Goal: Task Accomplishment & Management: Use online tool/utility

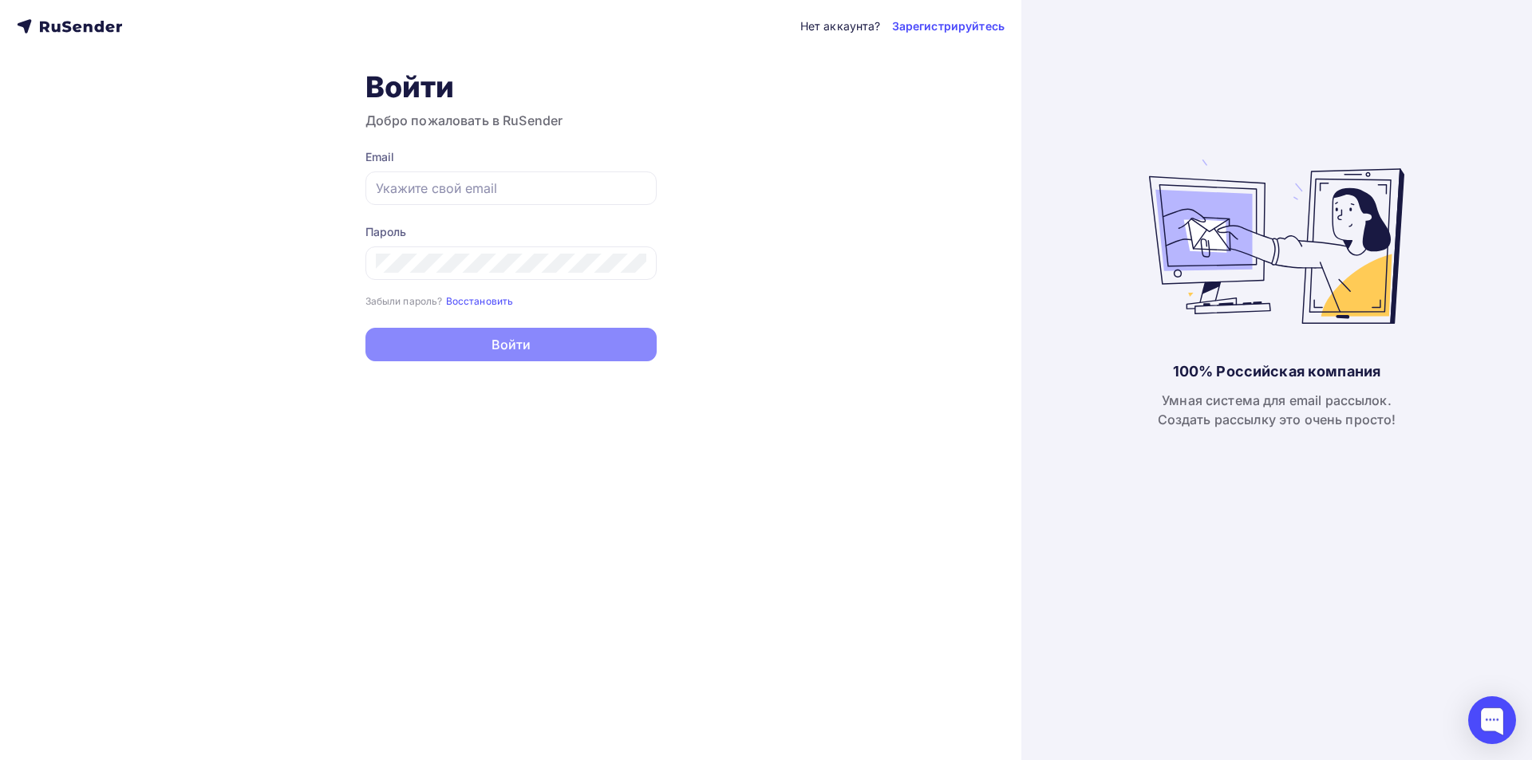
type input "[EMAIL_ADDRESS][DOMAIN_NAME]"
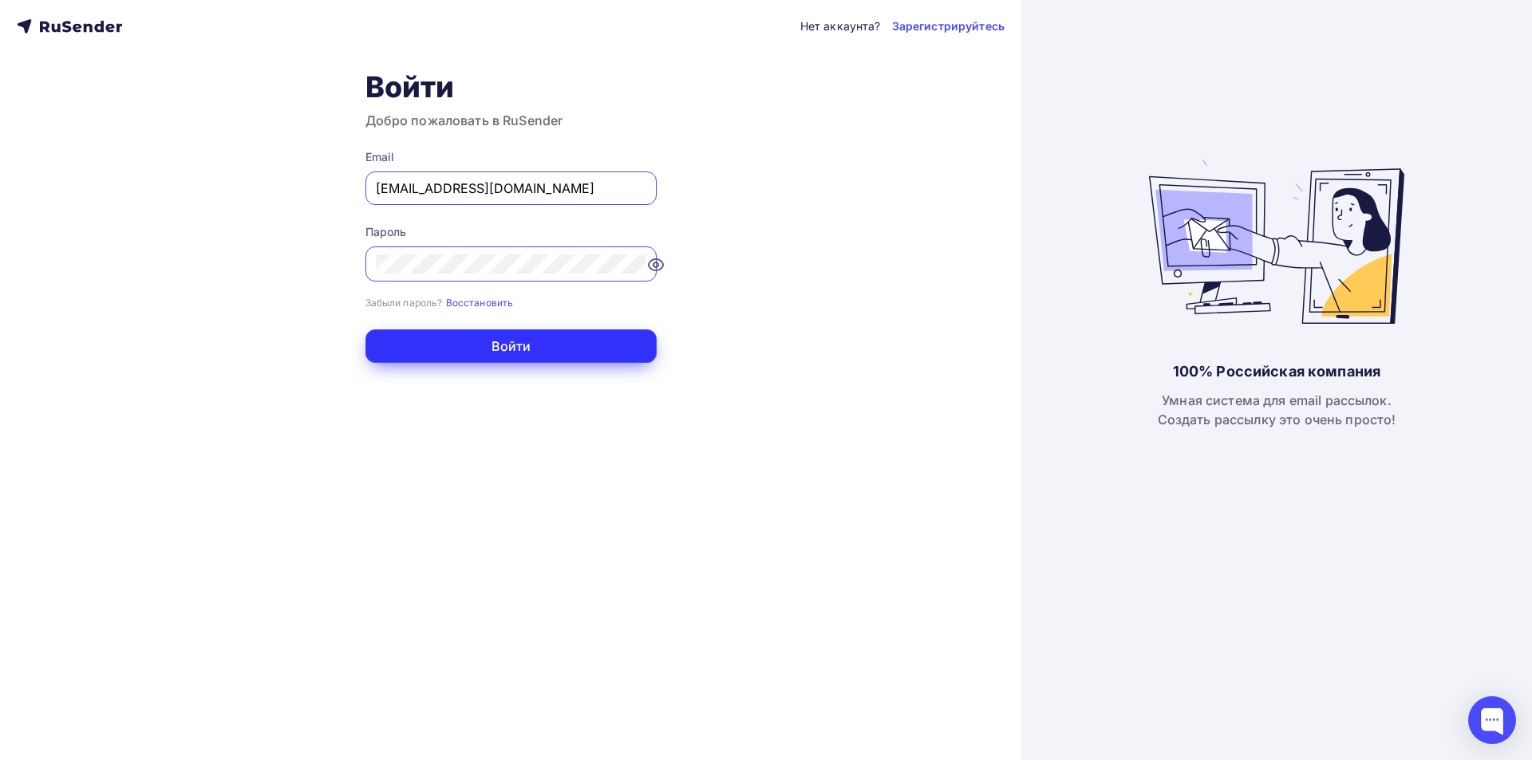
click at [512, 350] on button "Войти" at bounding box center [510, 346] width 291 height 34
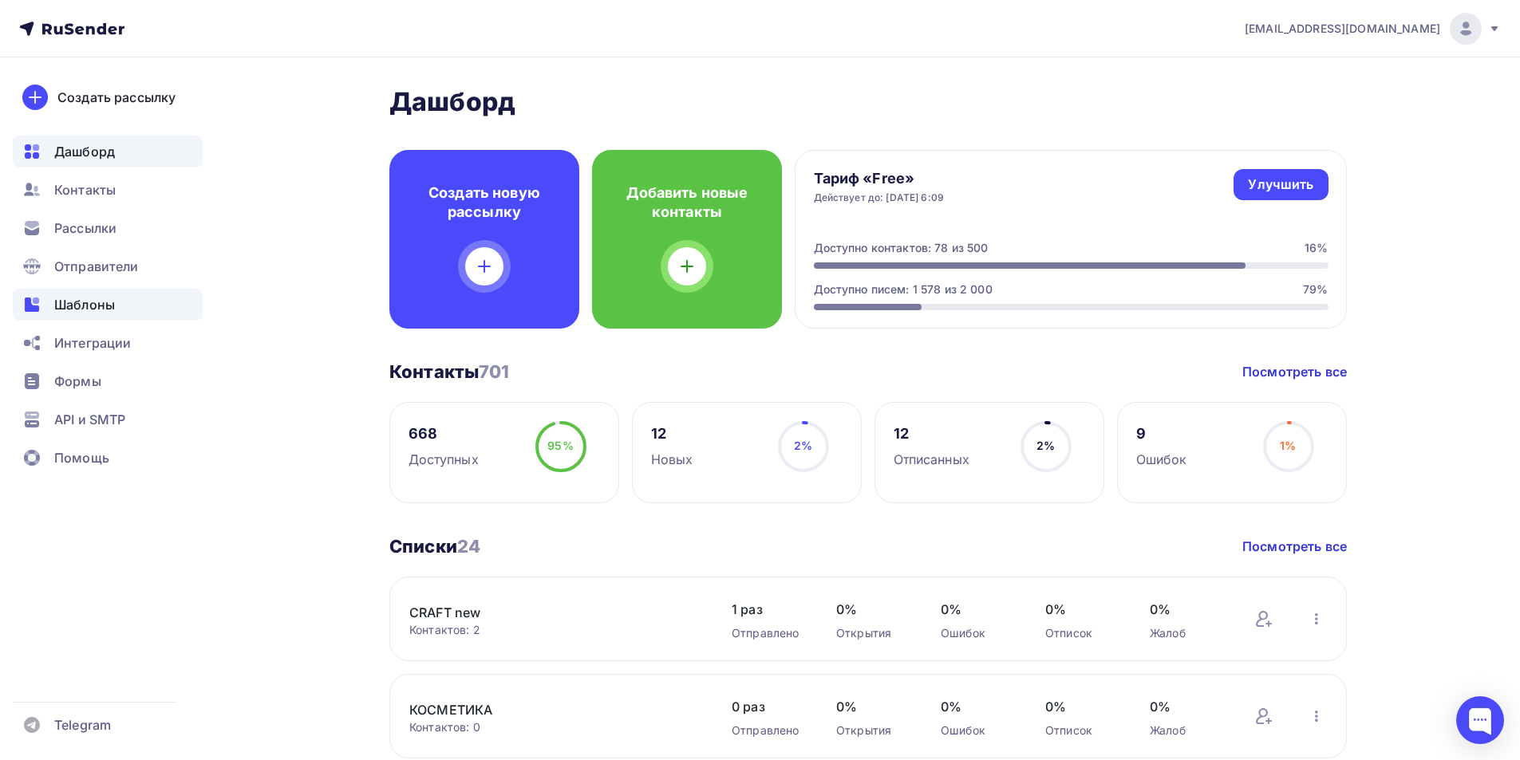
click at [106, 301] on span "Шаблоны" at bounding box center [84, 304] width 61 height 19
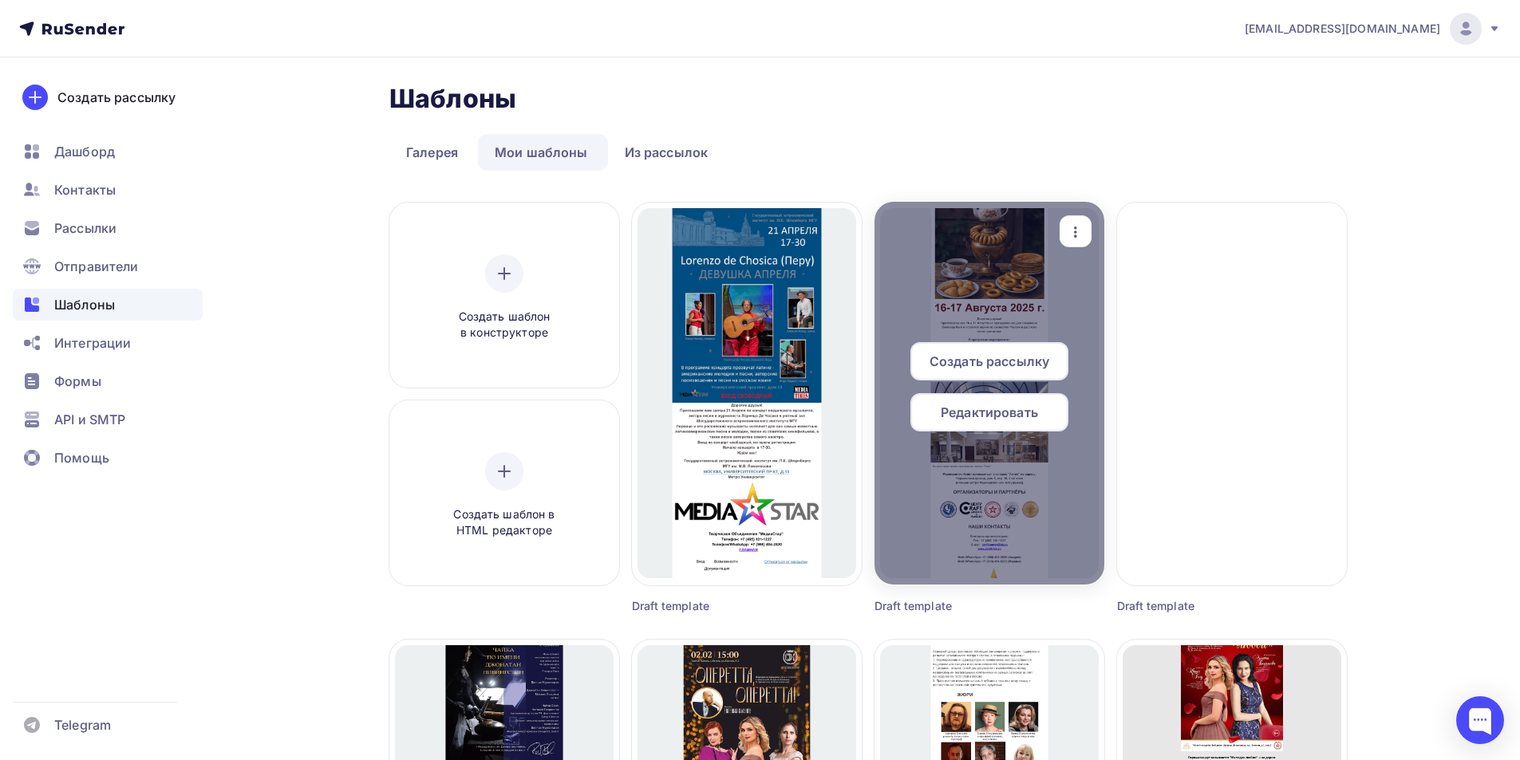
click at [988, 365] on span "Создать рассылку" at bounding box center [989, 361] width 120 height 19
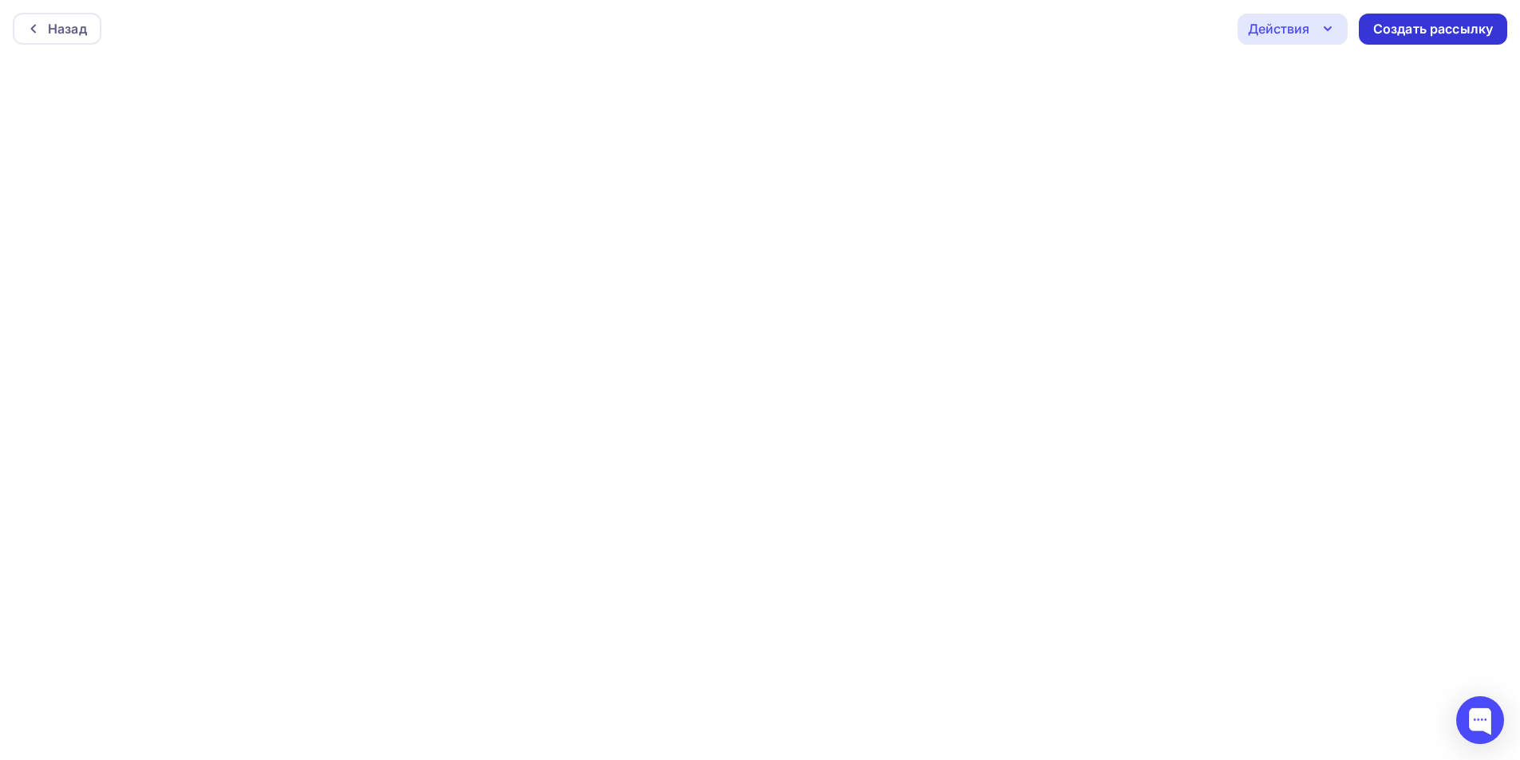
click at [1426, 37] on div "Создать рассылку" at bounding box center [1433, 29] width 120 height 18
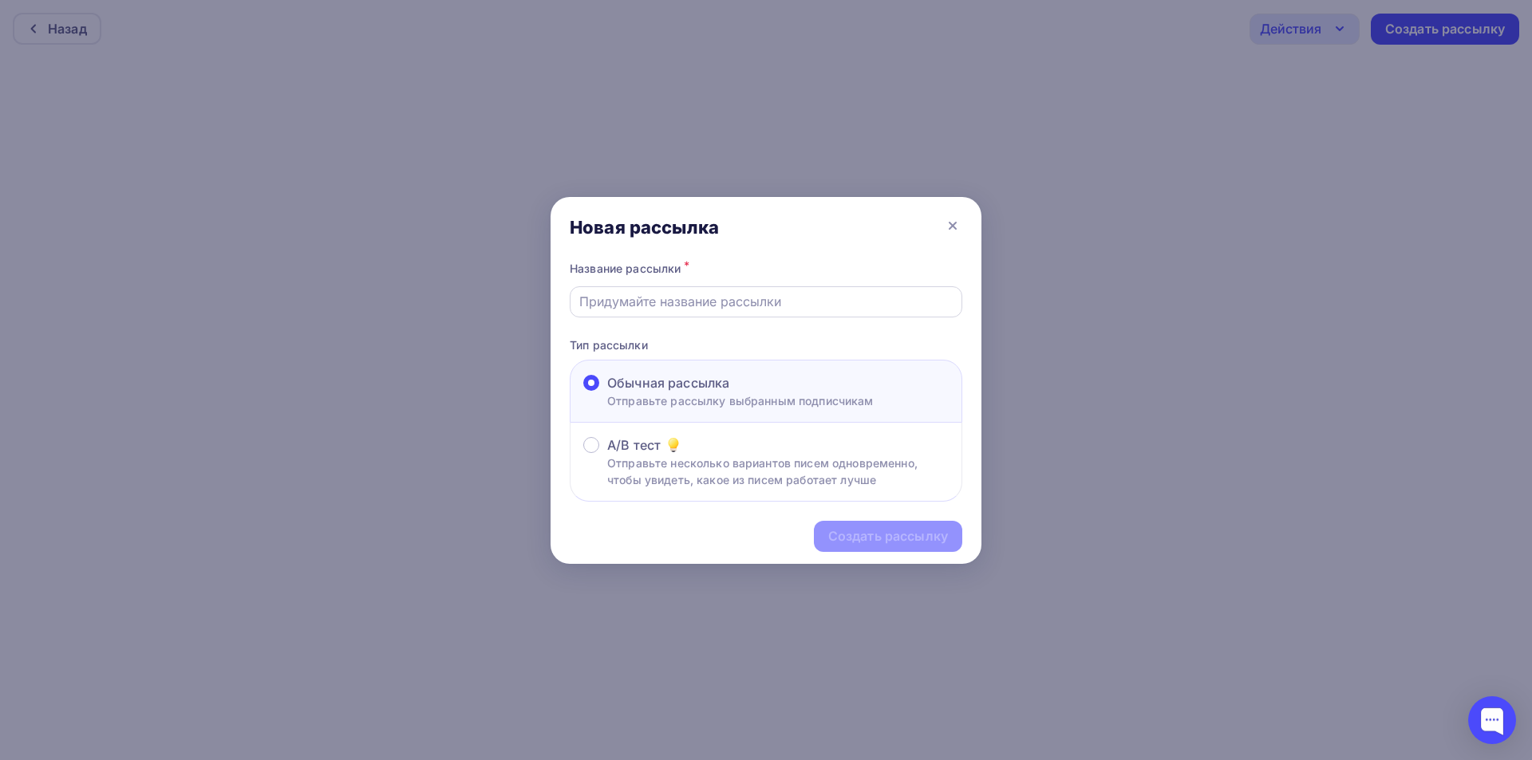
click at [798, 304] on input "text" at bounding box center [766, 301] width 374 height 19
type input "L"
type input "Приглашение на День Самовара"
click at [874, 534] on div "Создать рассылку" at bounding box center [888, 536] width 120 height 18
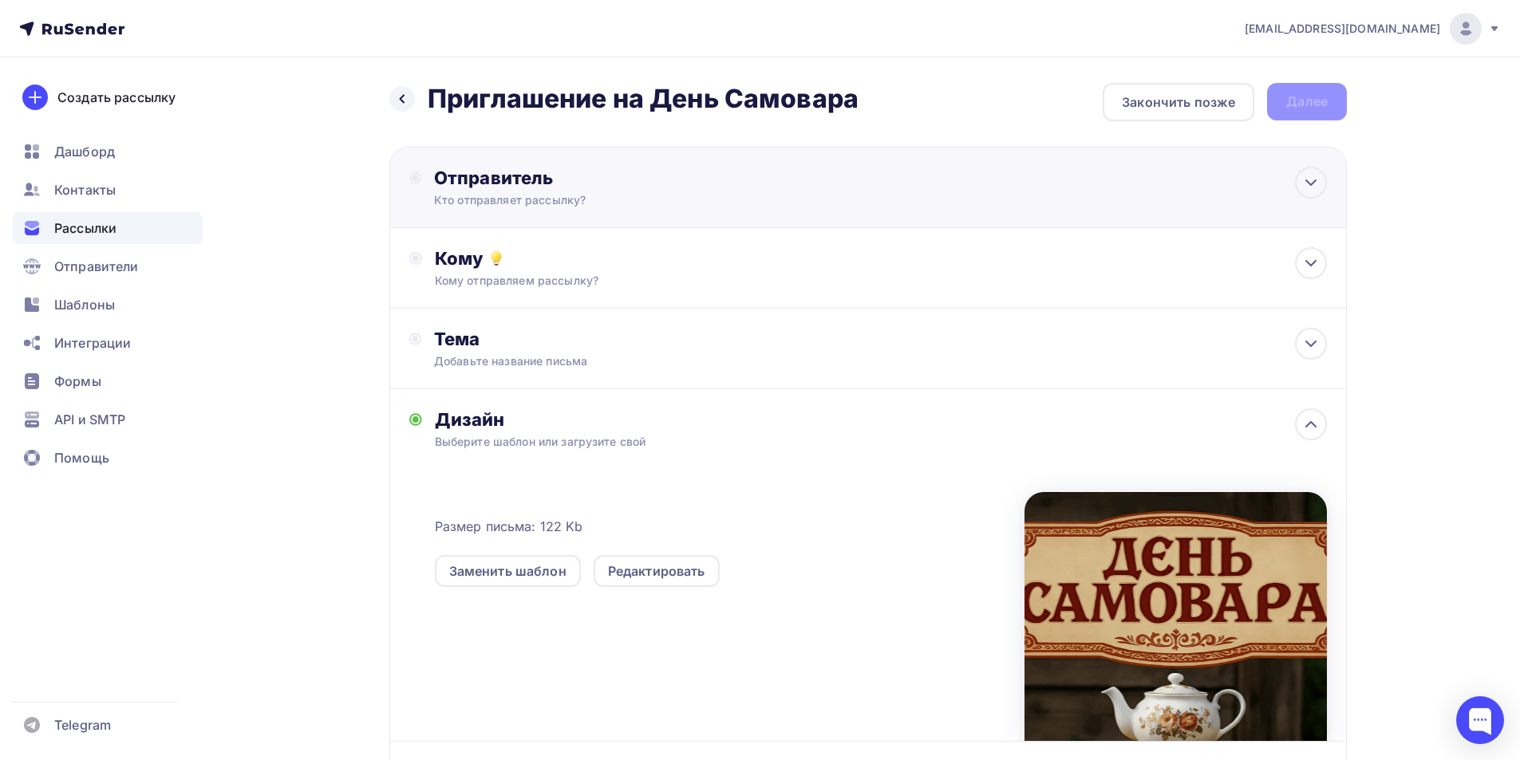
click at [548, 195] on div "Кто отправляет рассылку?" at bounding box center [589, 200] width 311 height 16
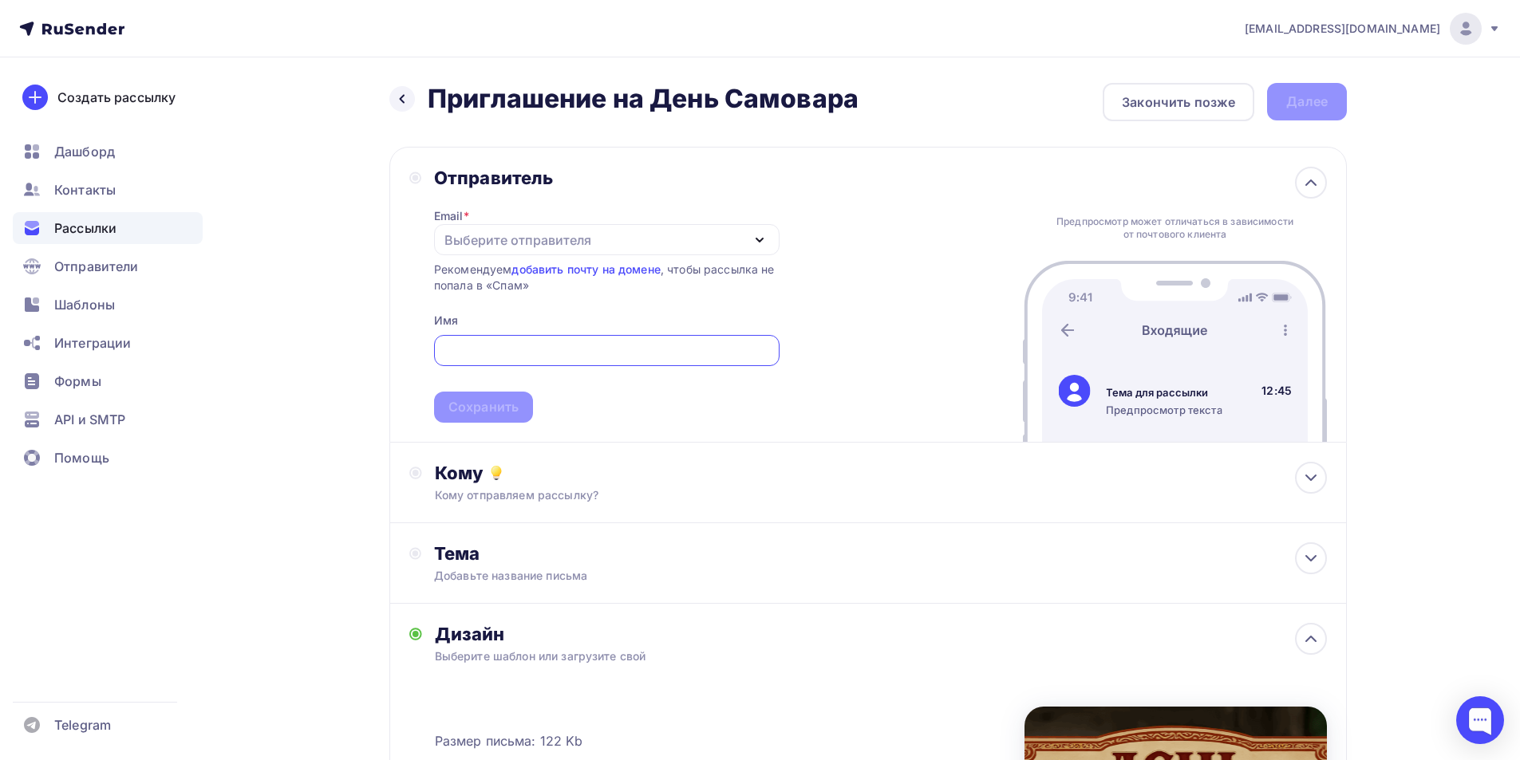
click at [759, 237] on icon "button" at bounding box center [759, 240] width 19 height 19
click at [582, 282] on div "[EMAIL_ADDRESS][DOMAIN_NAME]" at bounding box center [606, 286] width 307 height 19
click at [535, 357] on input "text" at bounding box center [606, 350] width 327 height 19
type input "V"
type input "MediaStar"
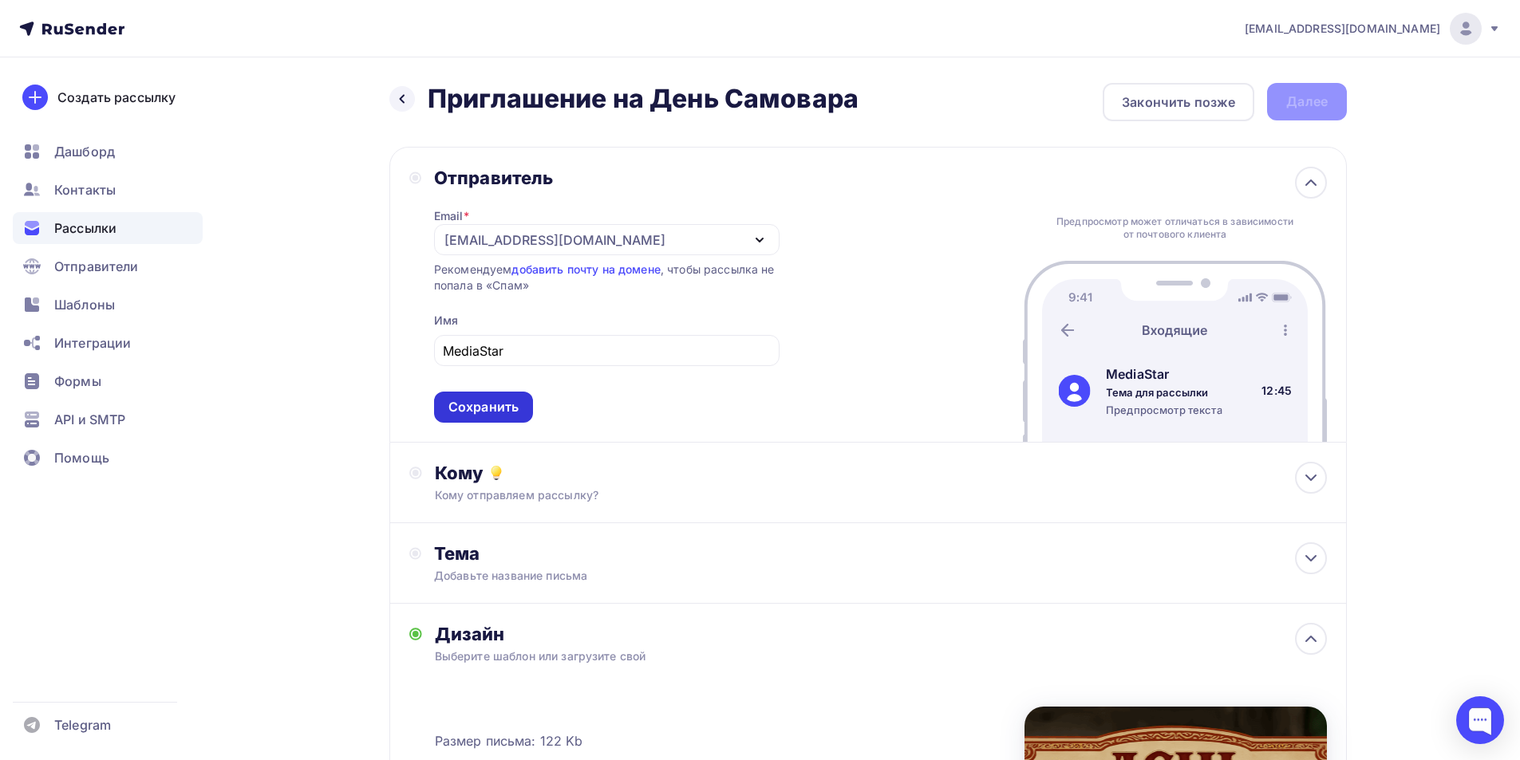
click at [496, 411] on div "Сохранить" at bounding box center [483, 407] width 70 height 18
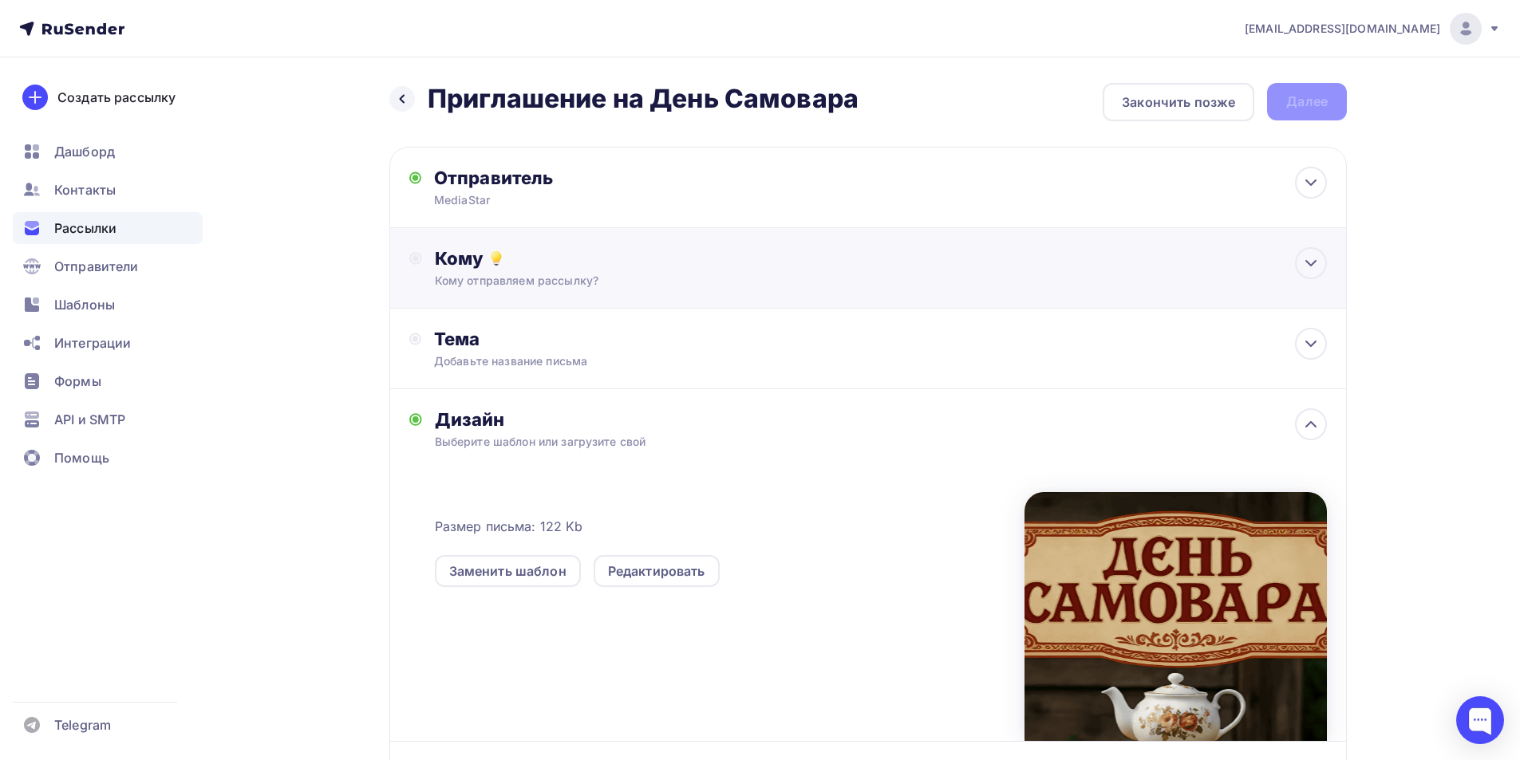
click at [517, 288] on div "Кому отправляем рассылку?" at bounding box center [836, 281] width 803 height 16
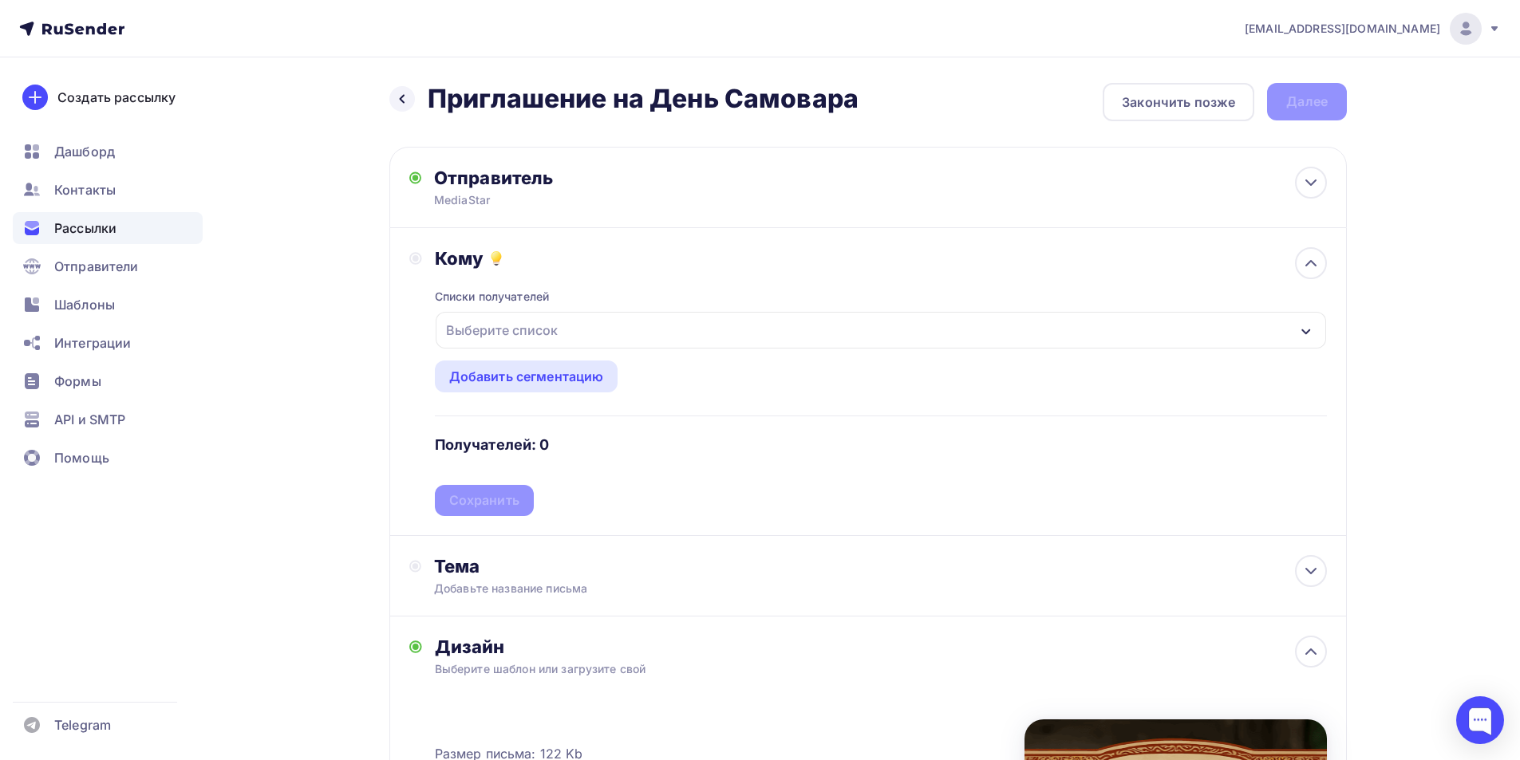
click at [569, 334] on div "Выберите список" at bounding box center [881, 330] width 890 height 37
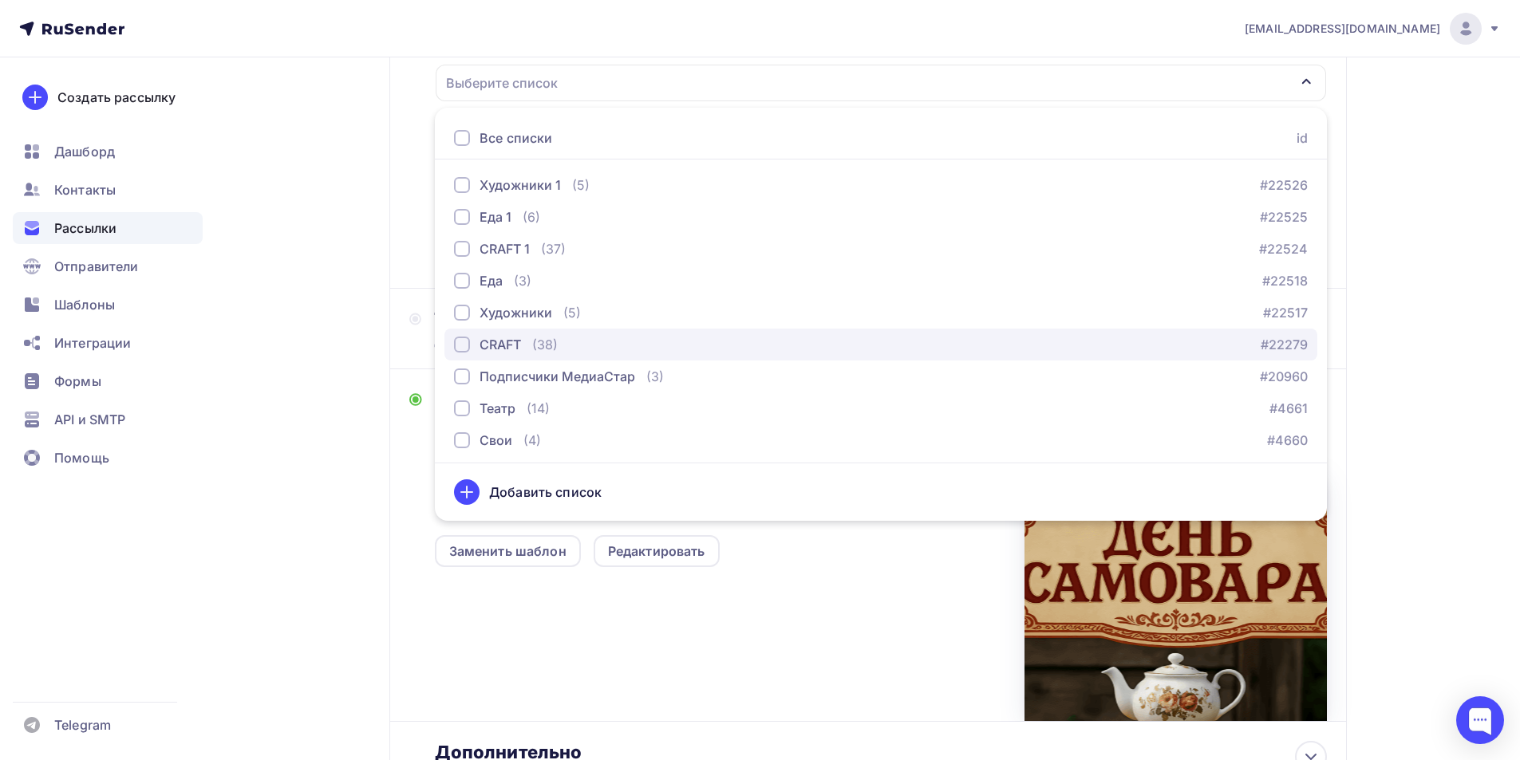
scroll to position [450, 0]
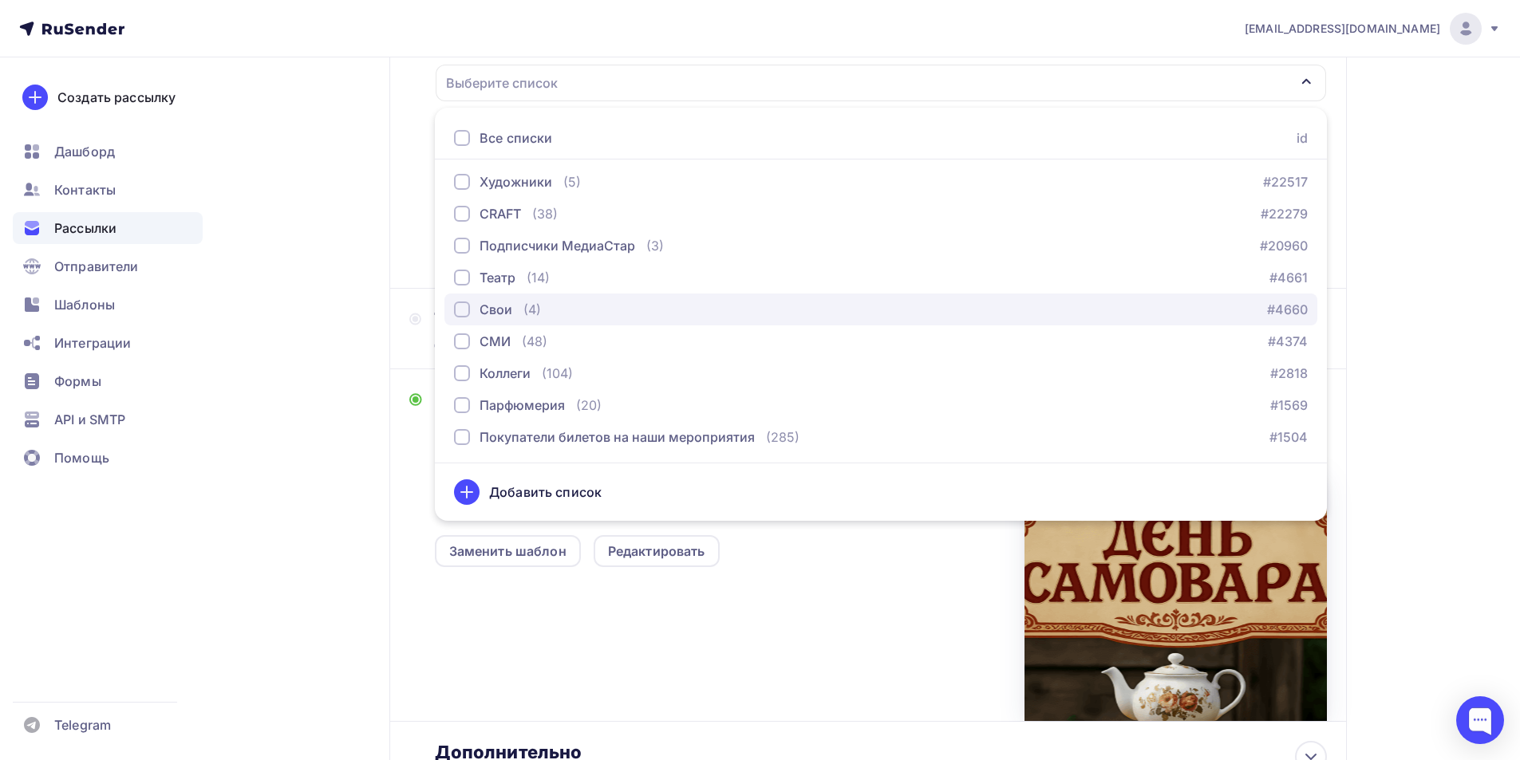
click at [523, 313] on div "(4)" at bounding box center [532, 309] width 18 height 19
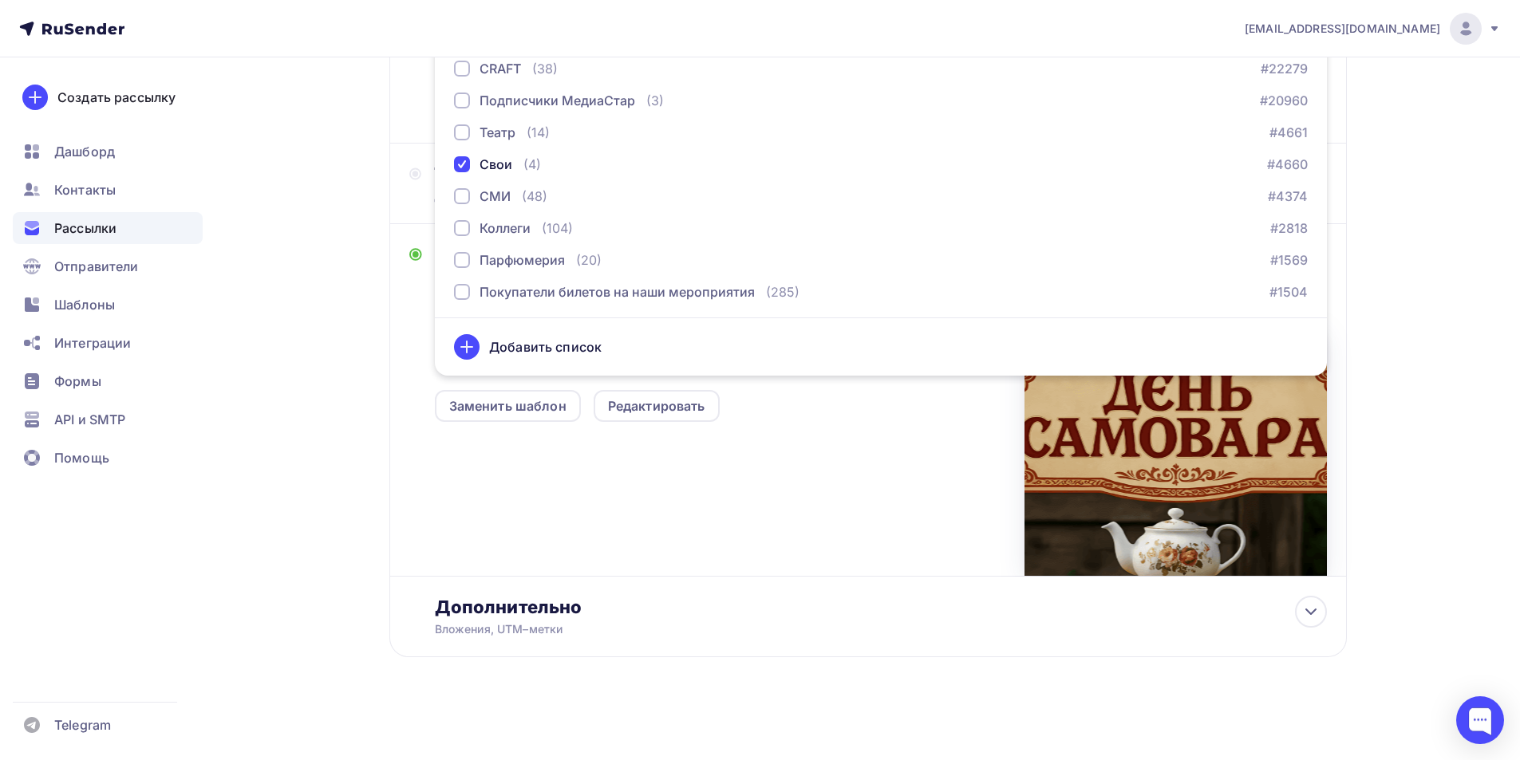
click at [599, 479] on div "Размер письма: 122 Kb Заменить шаблон Редактировать" at bounding box center [881, 443] width 892 height 266
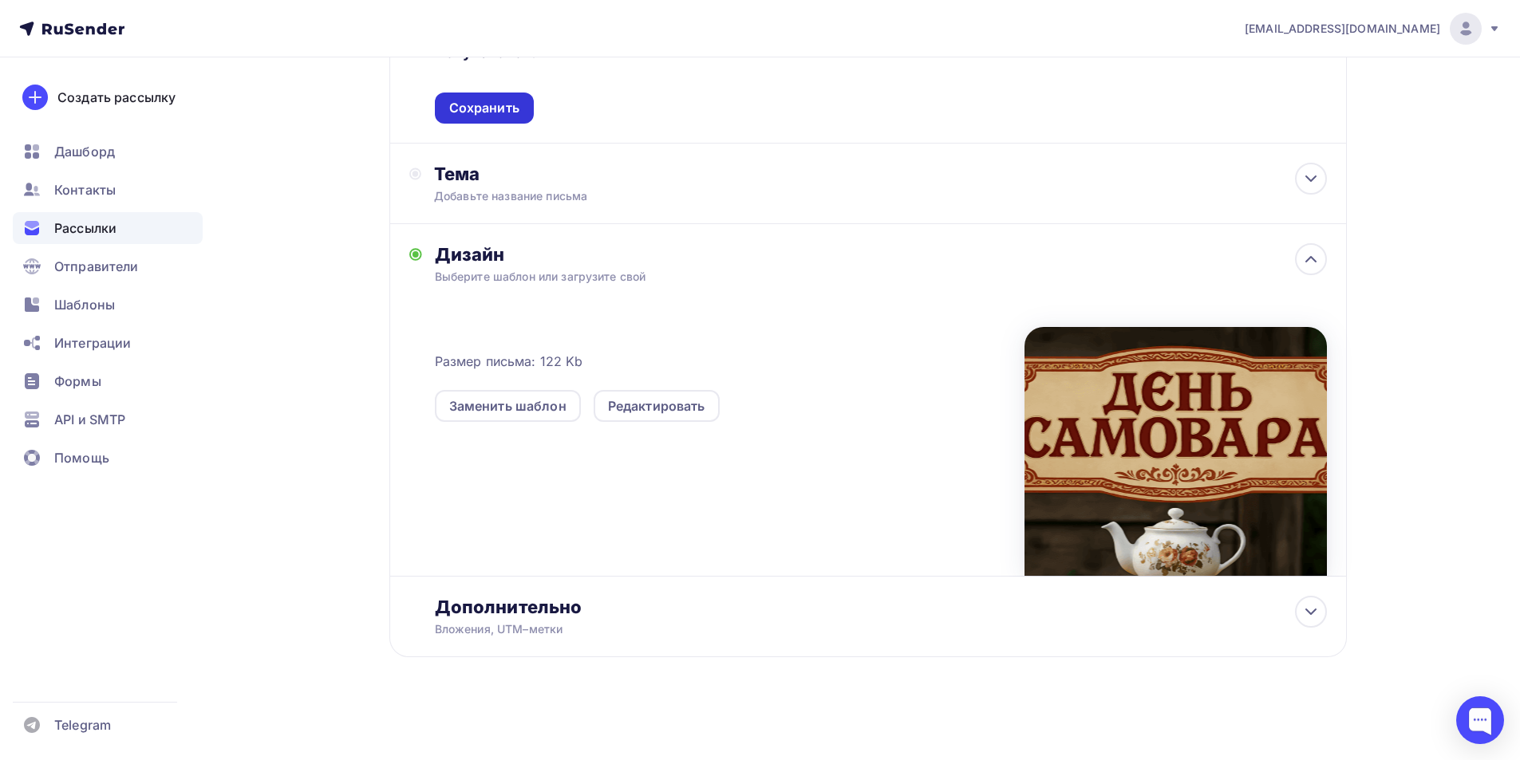
click at [499, 113] on div "Сохранить" at bounding box center [484, 108] width 70 height 18
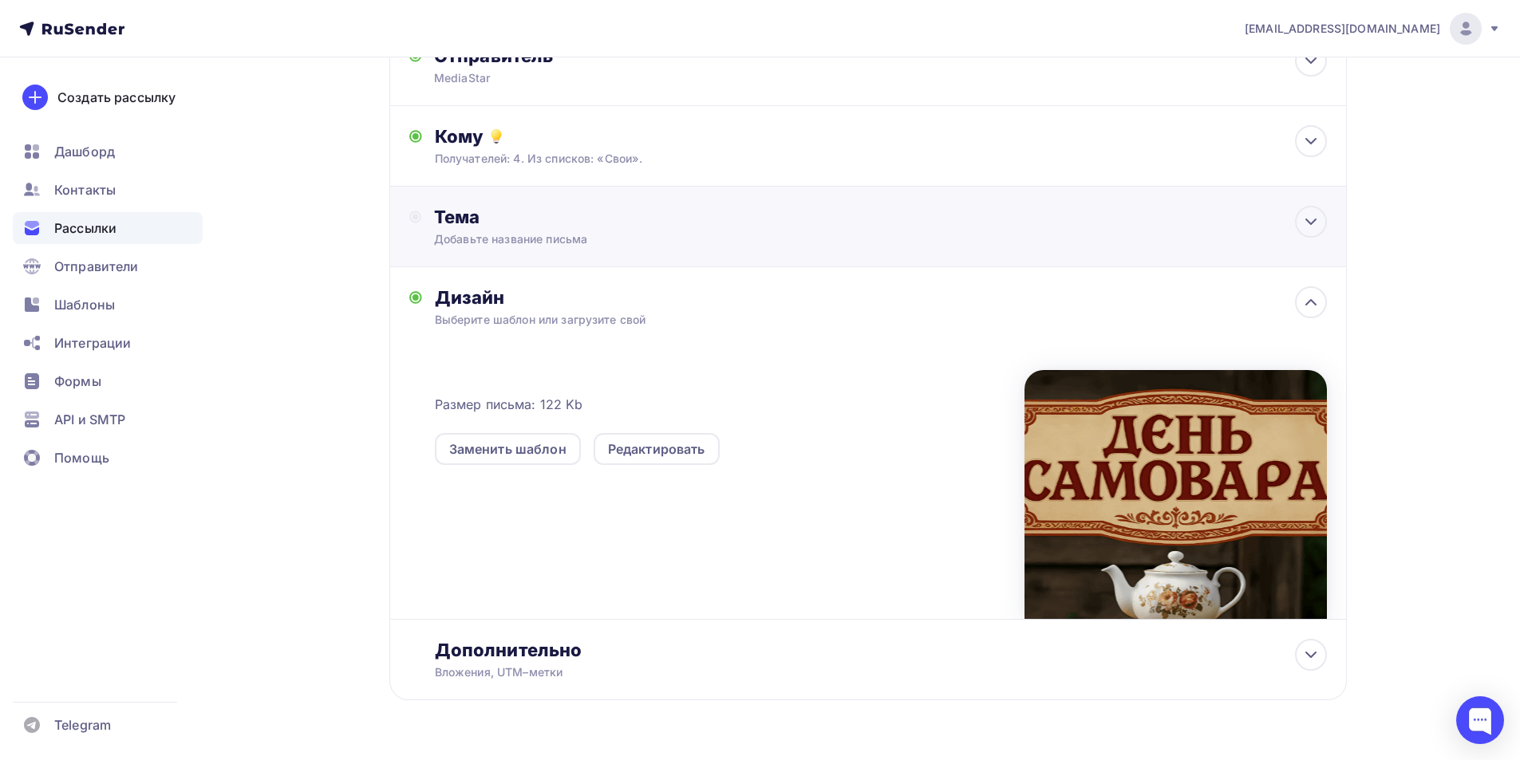
scroll to position [85, 0]
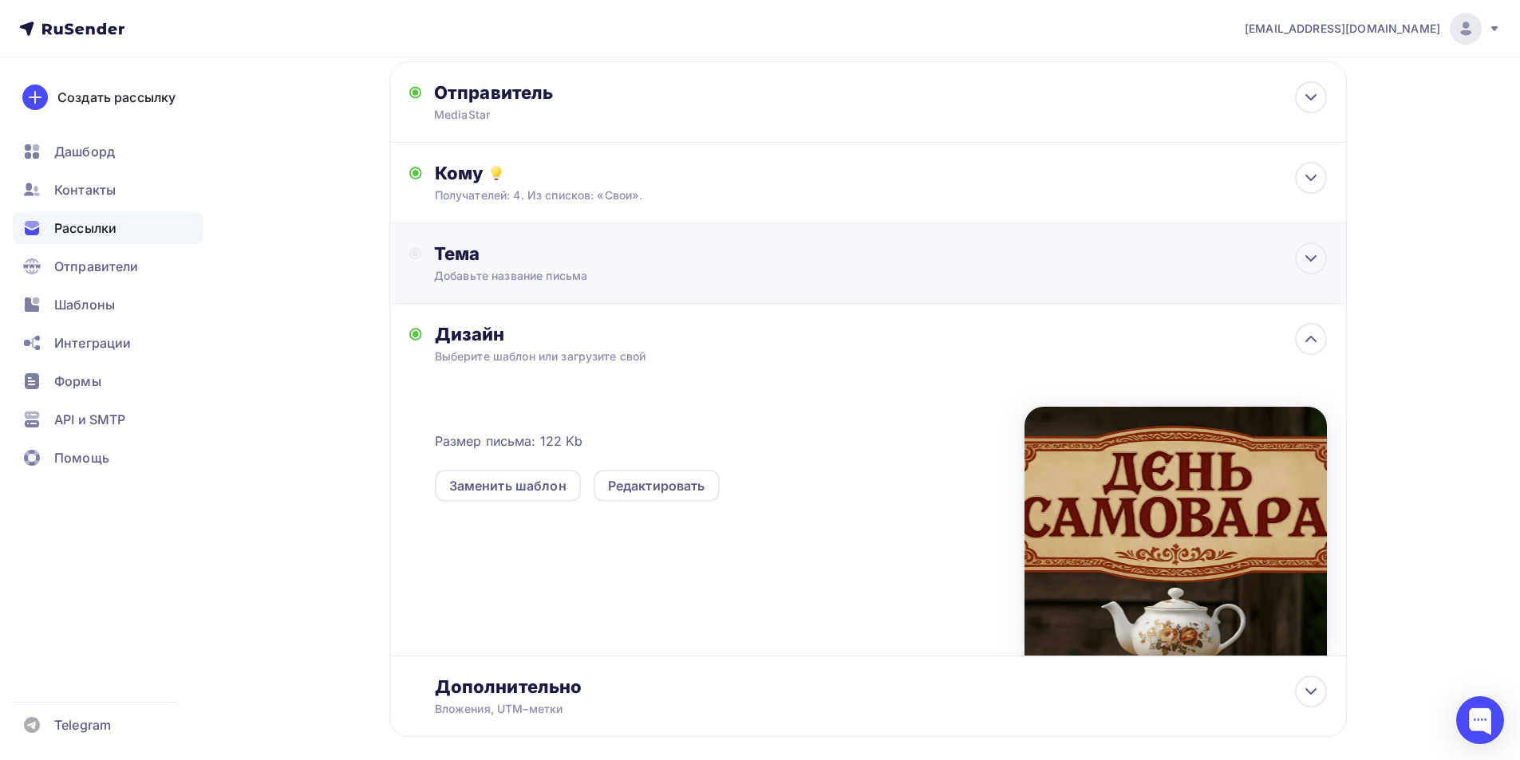
click at [516, 282] on div "Добавьте название письма" at bounding box center [576, 276] width 284 height 16
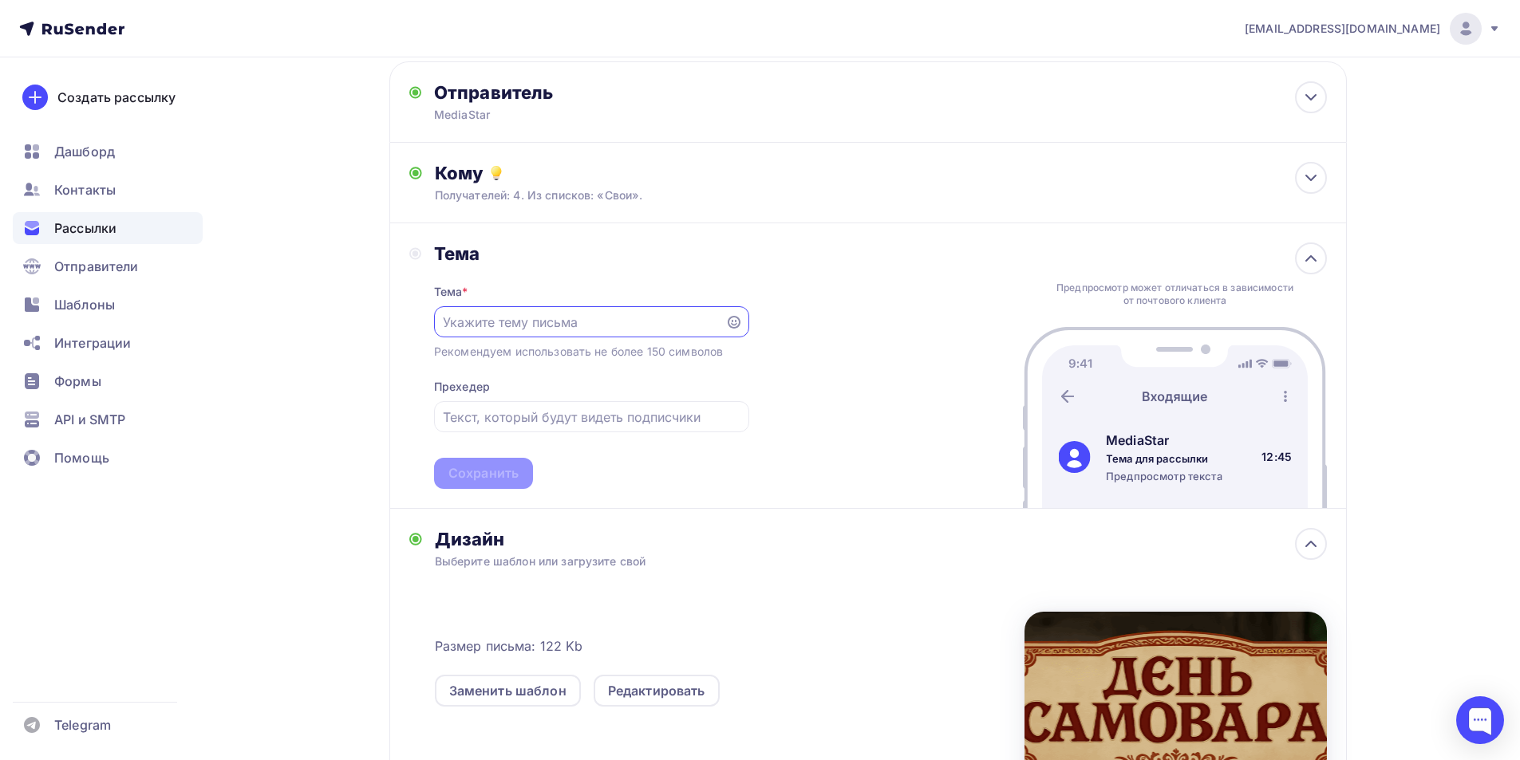
scroll to position [0, 0]
click at [533, 321] on input "text" at bounding box center [579, 322] width 273 height 19
type input "Д"
type input "Приглашение на День Самовара"
click at [497, 422] on input "text" at bounding box center [591, 417] width 297 height 19
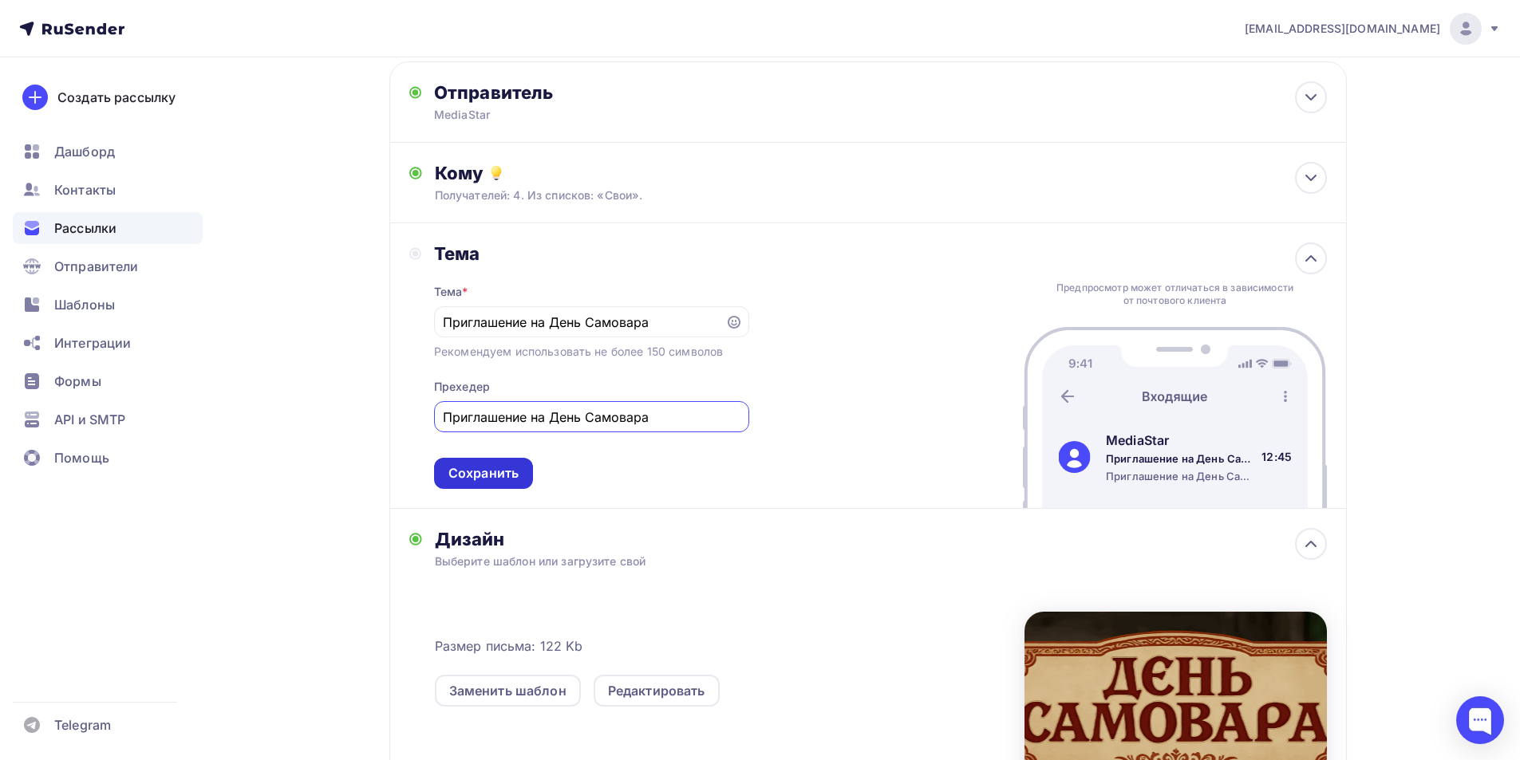
type input "Приглашение на День Самовара"
click at [492, 482] on div "Сохранить" at bounding box center [483, 473] width 70 height 18
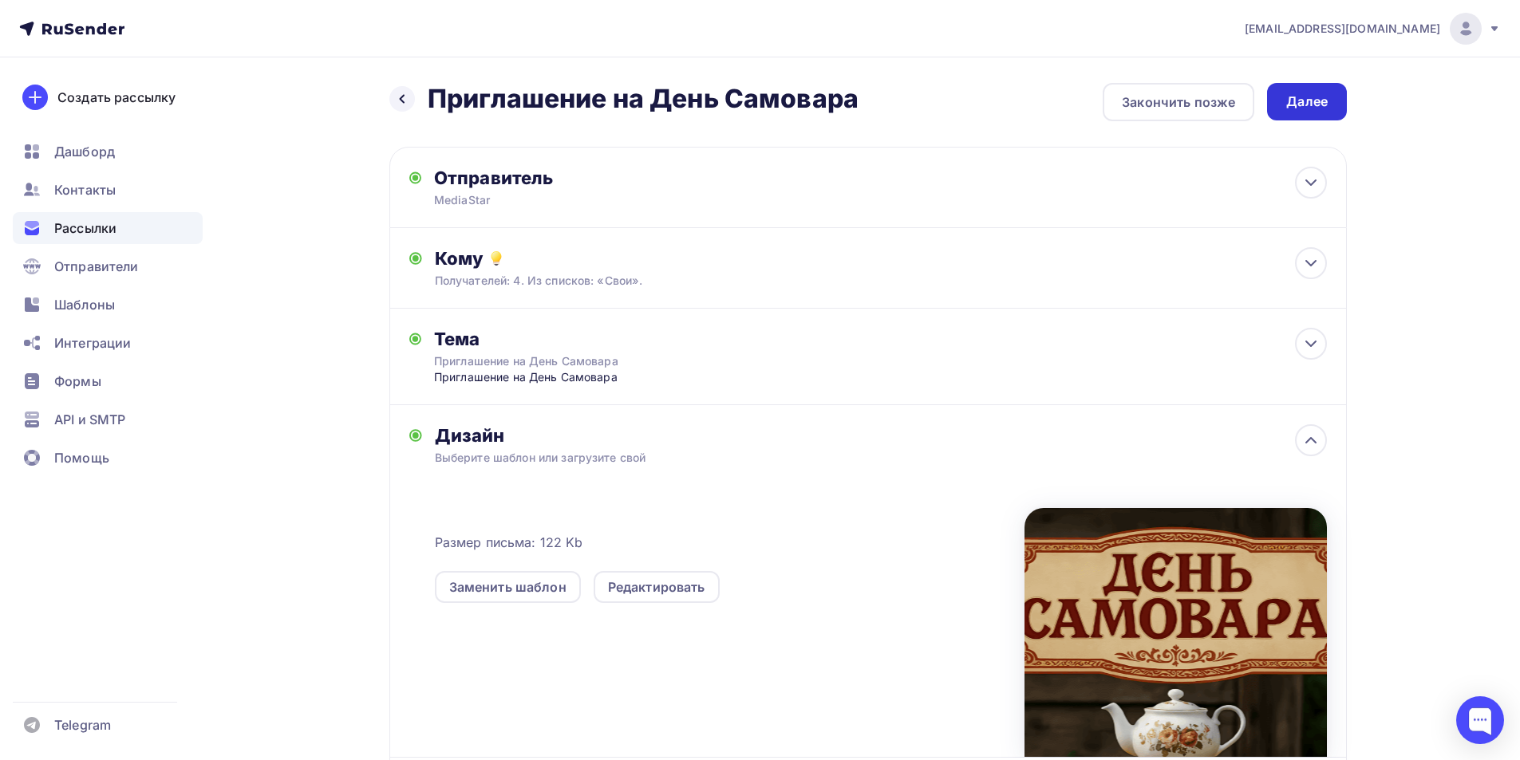
click at [1296, 113] on div "Далее" at bounding box center [1307, 101] width 80 height 37
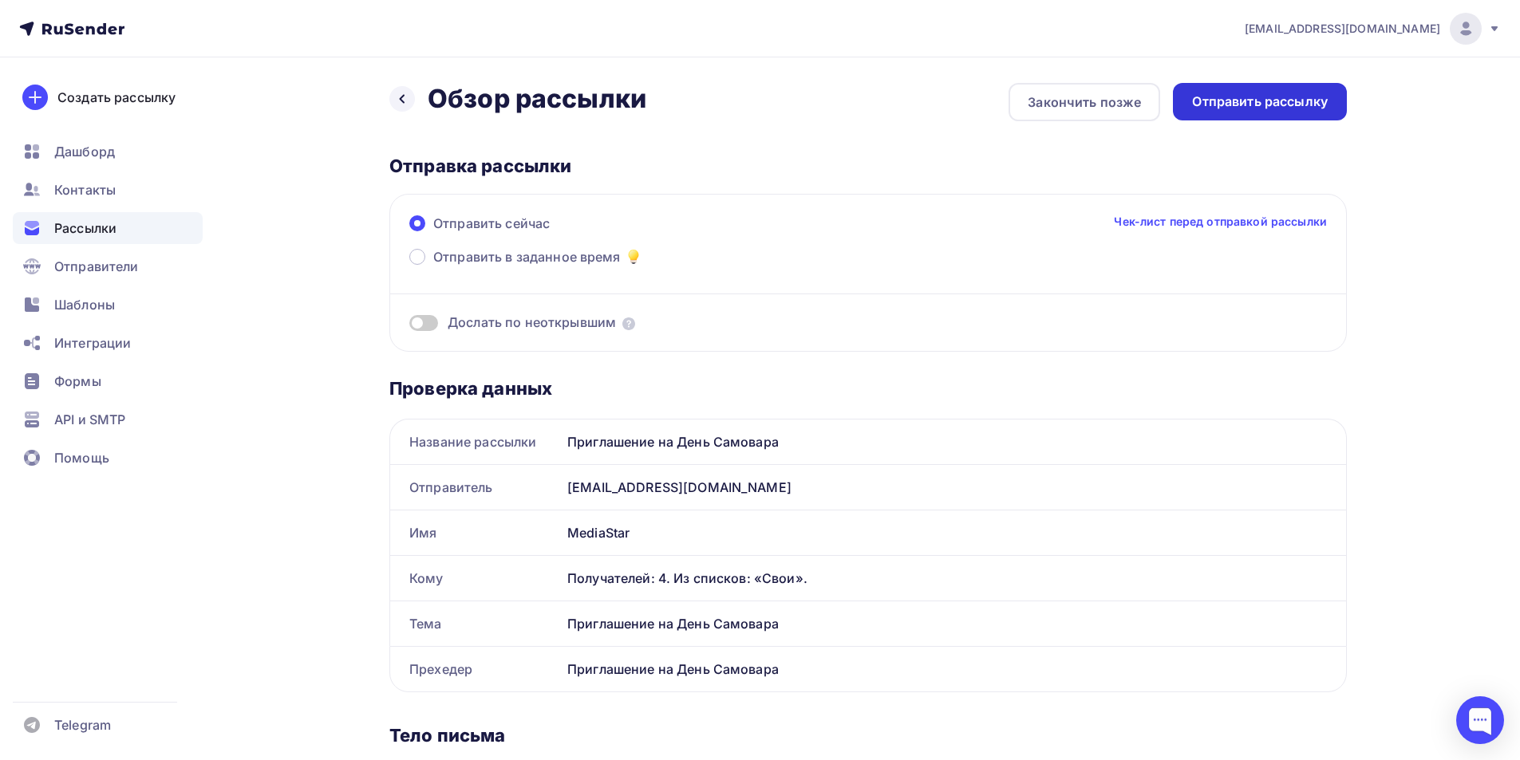
click at [1244, 105] on div "Отправить рассылку" at bounding box center [1260, 102] width 136 height 18
